Goal: Use online tool/utility

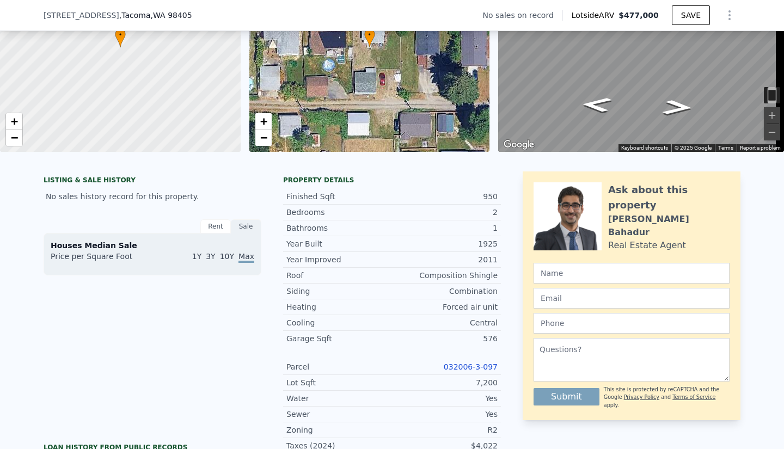
scroll to position [118, 0]
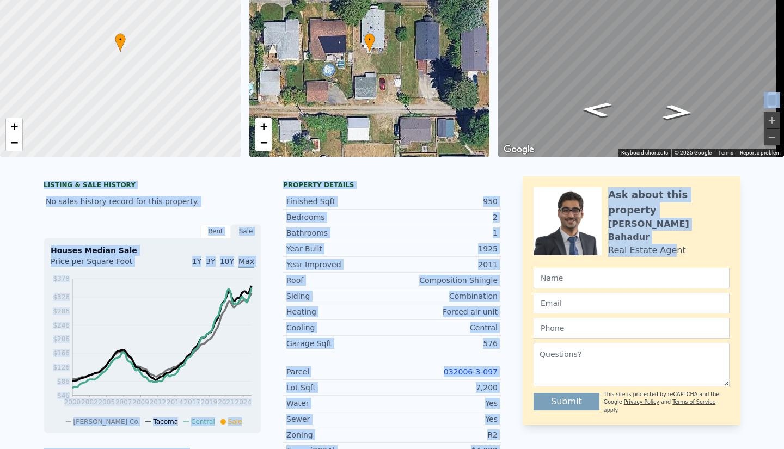
scroll to position [0, 0]
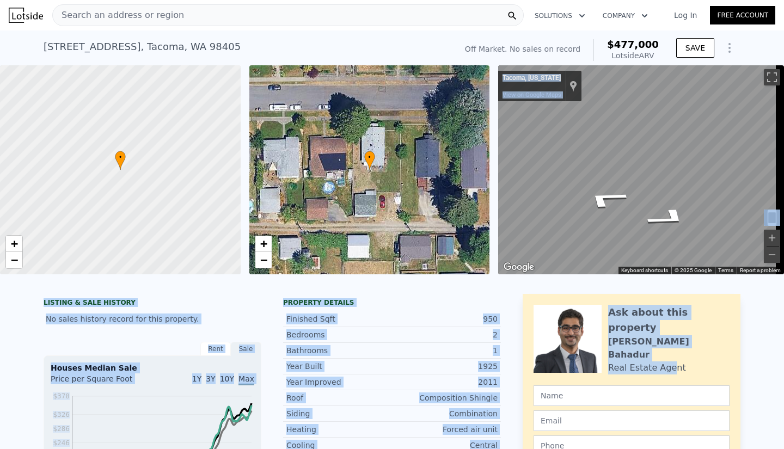
click at [448, 285] on div at bounding box center [392, 279] width 784 height 11
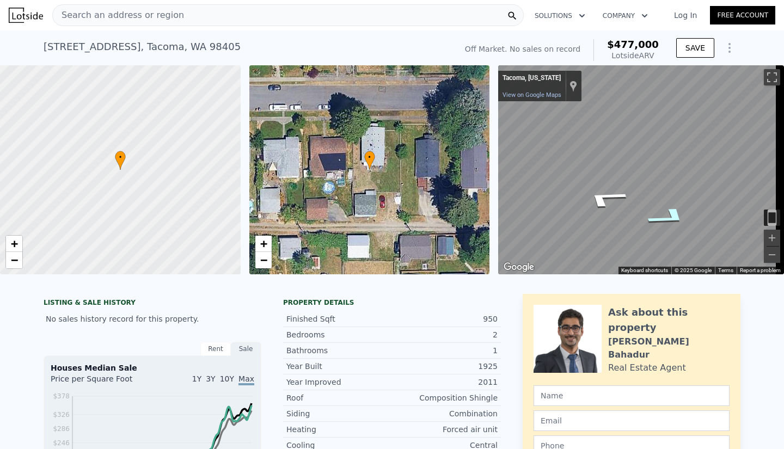
click at [664, 213] on icon "Go East" at bounding box center [669, 217] width 79 height 29
click at [665, 233] on icon "Go East" at bounding box center [670, 237] width 77 height 26
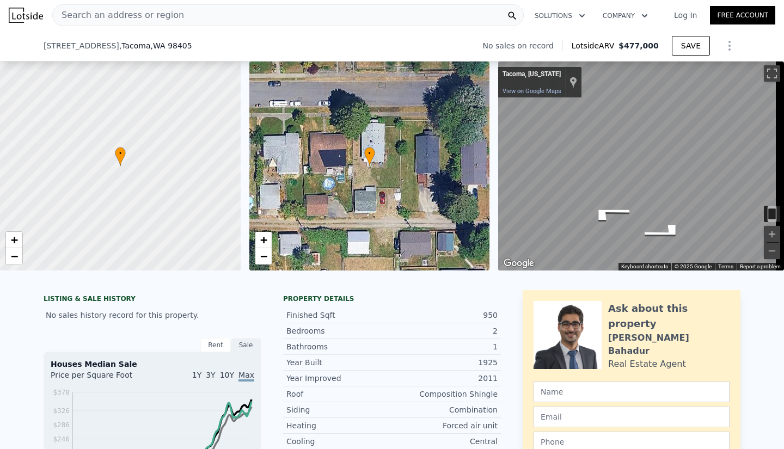
scroll to position [155, 0]
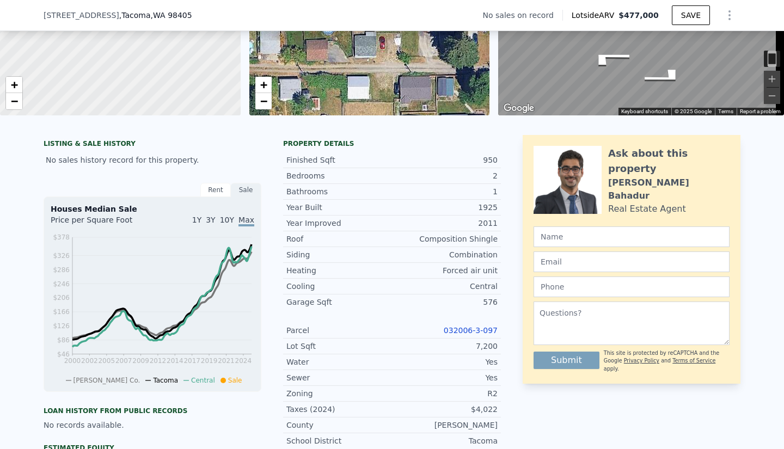
click at [467, 335] on link "032006-3-097" at bounding box center [471, 330] width 54 height 9
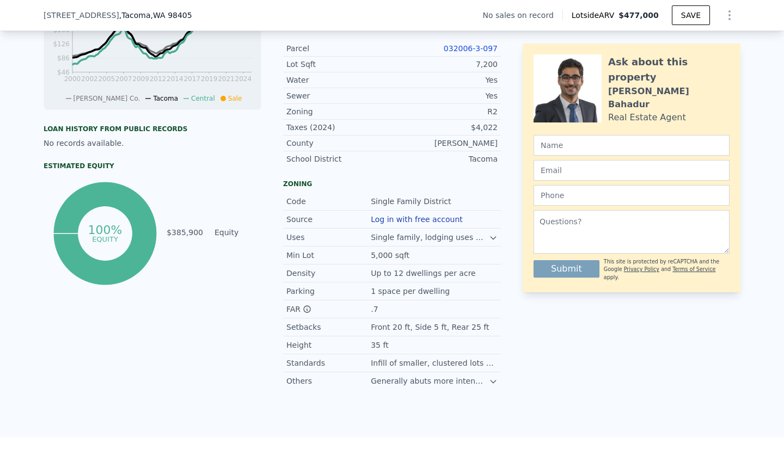
scroll to position [439, 0]
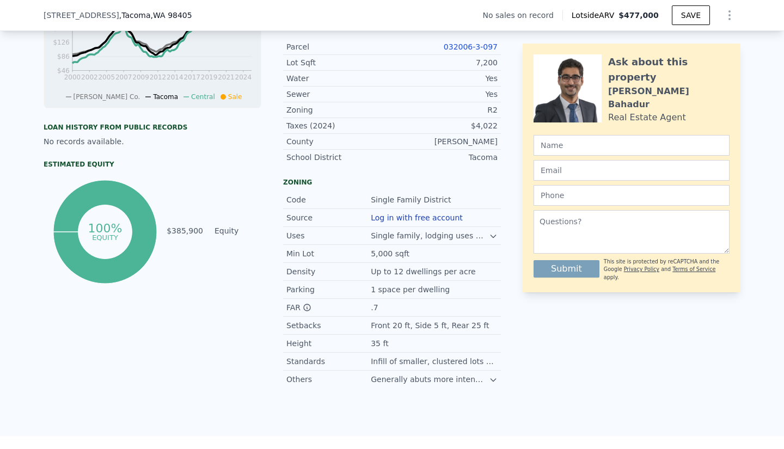
click at [489, 241] on icon at bounding box center [493, 236] width 9 height 9
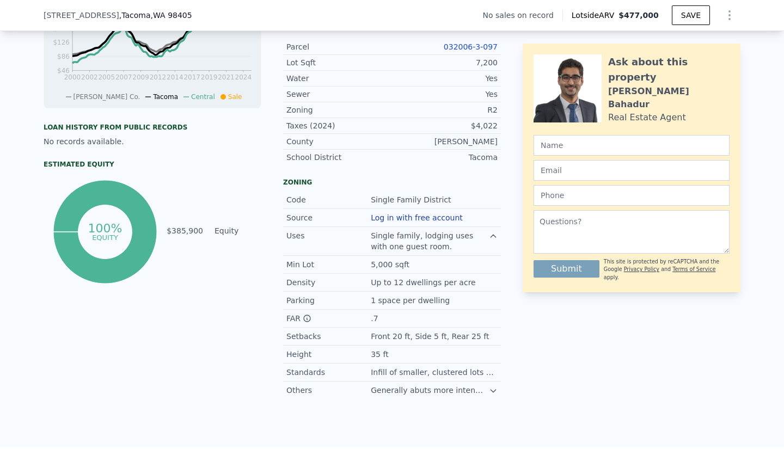
click at [491, 393] on icon at bounding box center [493, 391] width 5 height 3
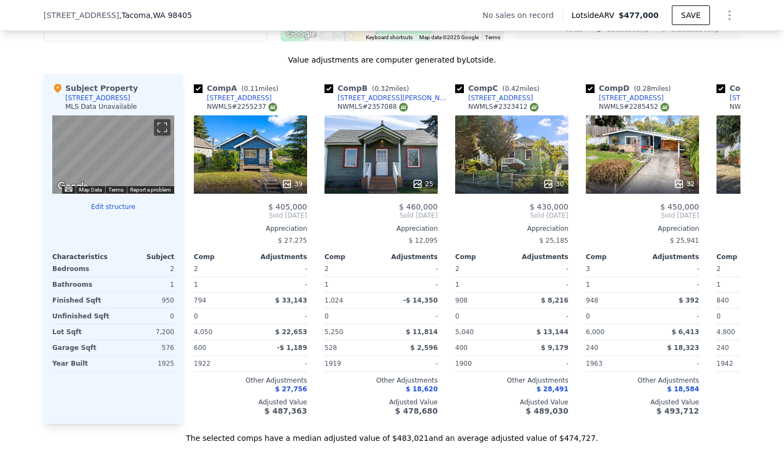
scroll to position [0, 0]
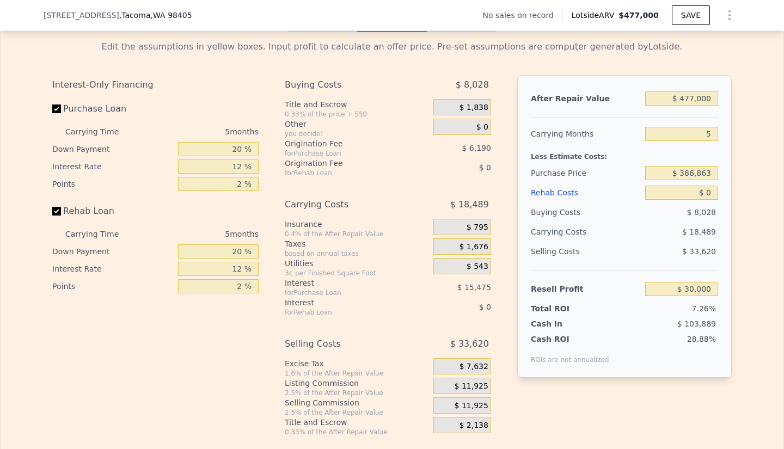
scroll to position [1664, 0]
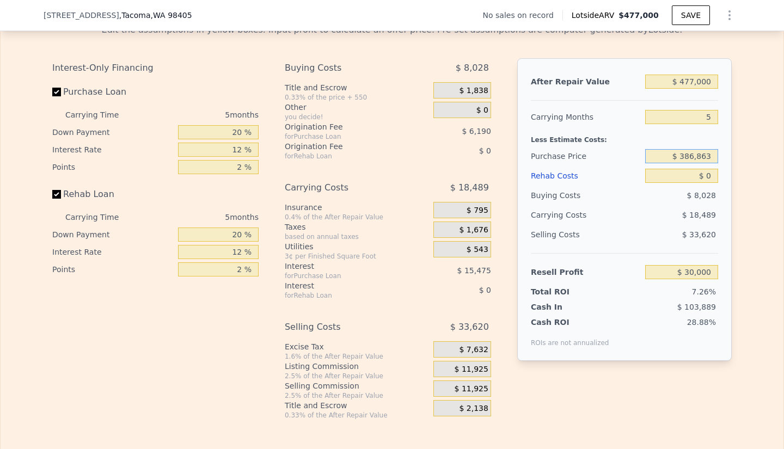
click at [692, 163] on input "$ 386,863" at bounding box center [681, 156] width 73 height 14
type input "$ 295,863"
click at [628, 225] on div "$ 18,489" at bounding box center [660, 215] width 115 height 20
type input "$ 126,399"
click at [688, 89] on input "$ 477,000" at bounding box center [681, 82] width 73 height 14
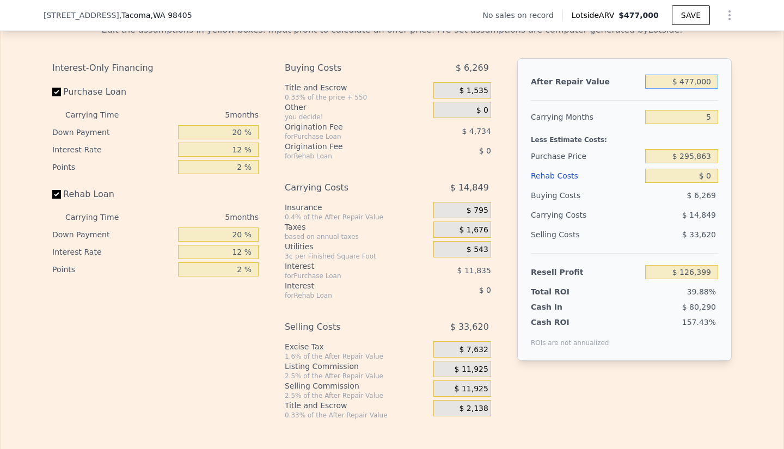
type input "$ 47,000"
type input "-$ 273,073"
type input "$ 487,000"
type input "$ 135,688"
type input "$ 487,000"
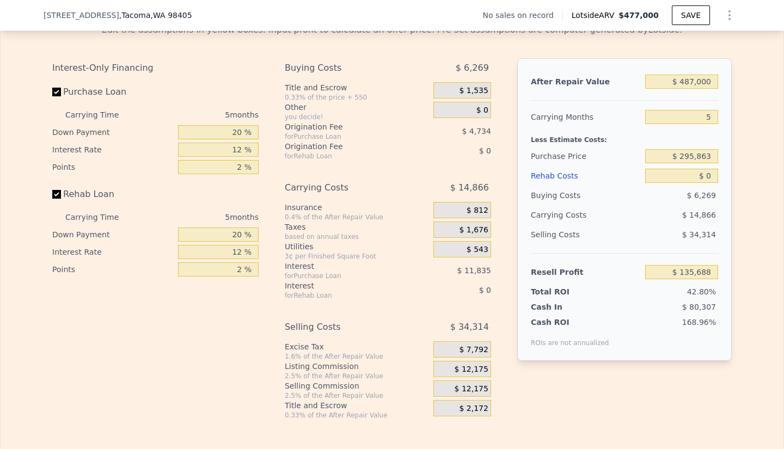
click at [754, 208] on div "Edit the assumptions in yellow boxes. Input profit to calculate an offer price.…" at bounding box center [392, 217] width 783 height 405
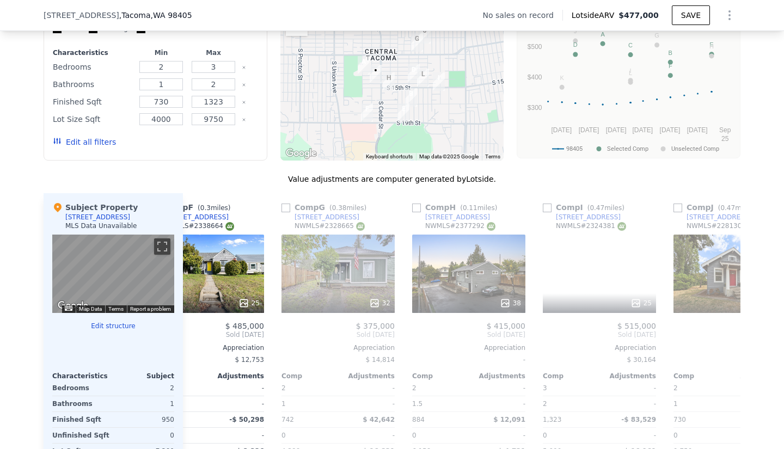
scroll to position [0, 698]
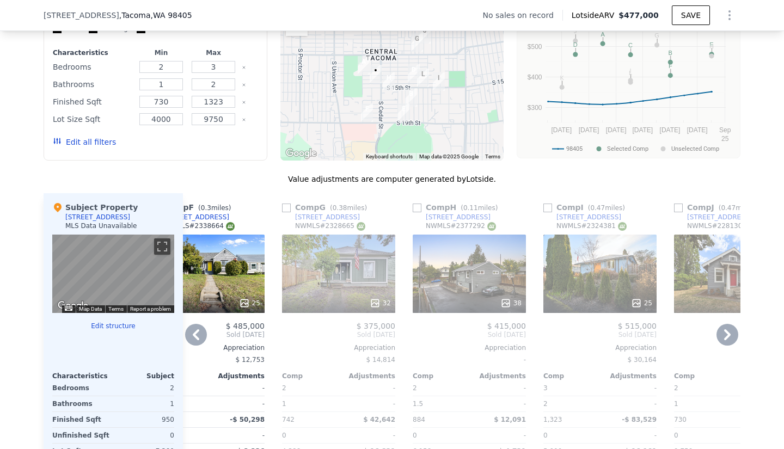
click at [455, 305] on div at bounding box center [469, 304] width 113 height 20
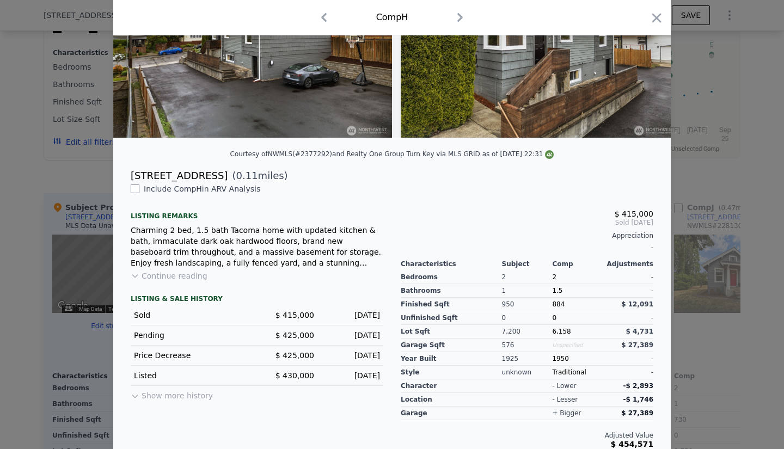
scroll to position [158, 0]
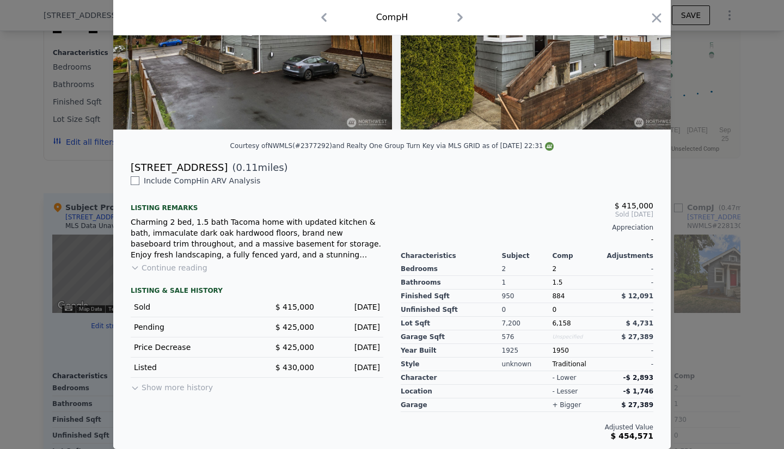
click at [199, 390] on button "Show more history" at bounding box center [172, 385] width 82 height 15
click at [163, 389] on button "Show less history" at bounding box center [169, 385] width 77 height 15
click at [163, 389] on button "Show more history" at bounding box center [172, 385] width 82 height 15
click at [179, 271] on button "Continue reading" at bounding box center [169, 267] width 77 height 11
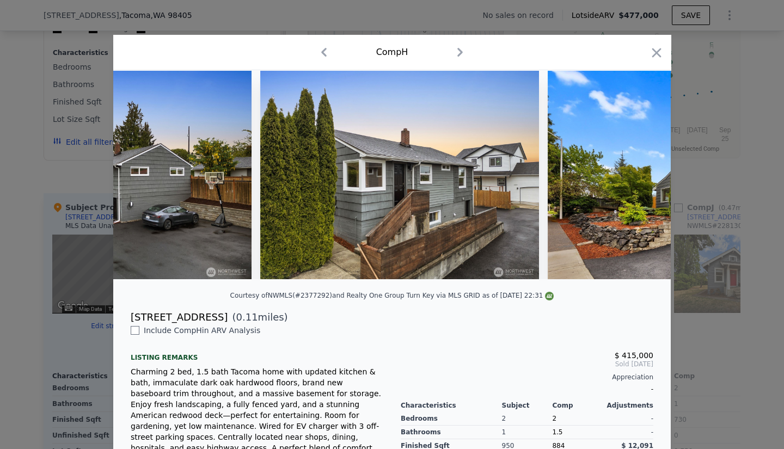
scroll to position [0, 0]
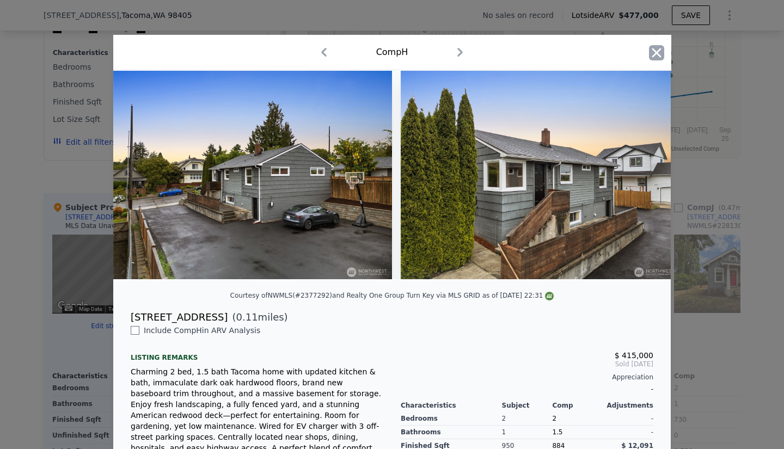
click at [654, 53] on icon "button" at bounding box center [656, 52] width 15 height 15
